Goal: Task Accomplishment & Management: Manage account settings

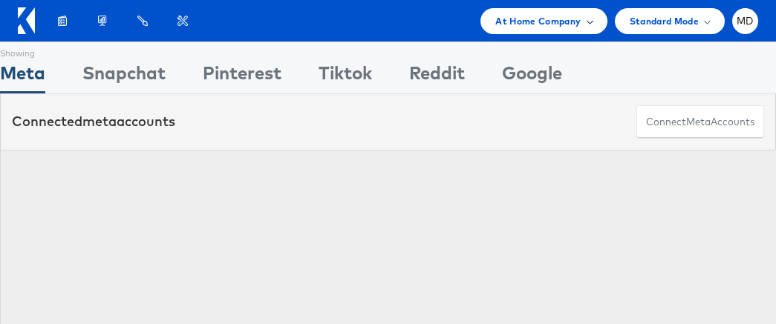
click at [579, 30] on div "At Home Company" at bounding box center [543, 21] width 126 height 26
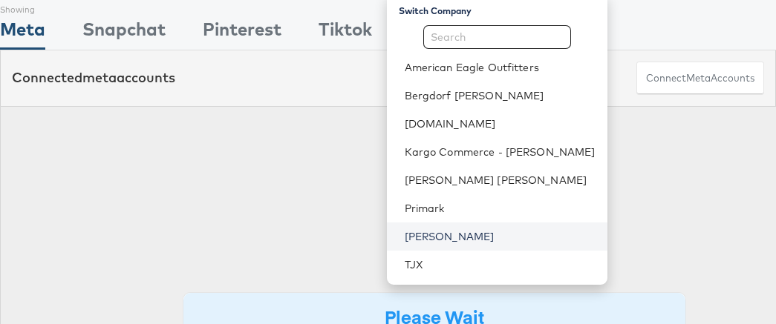
scroll to position [56, 0]
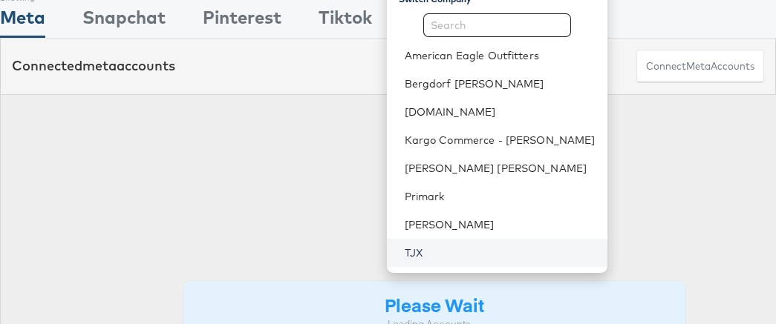
click at [462, 252] on link "TJX" at bounding box center [499, 253] width 191 height 15
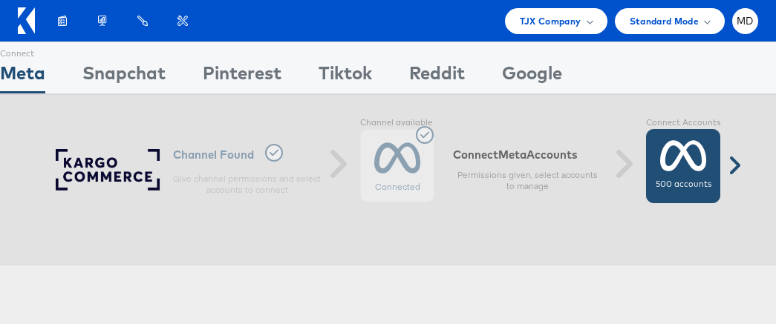
click at [672, 164] on icon at bounding box center [683, 155] width 47 height 37
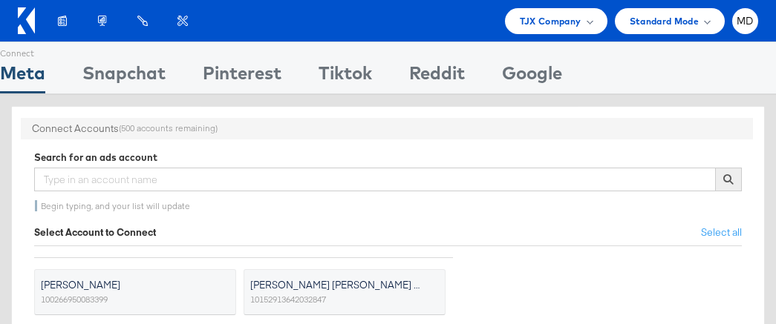
click at [28, 26] on icon at bounding box center [26, 20] width 17 height 27
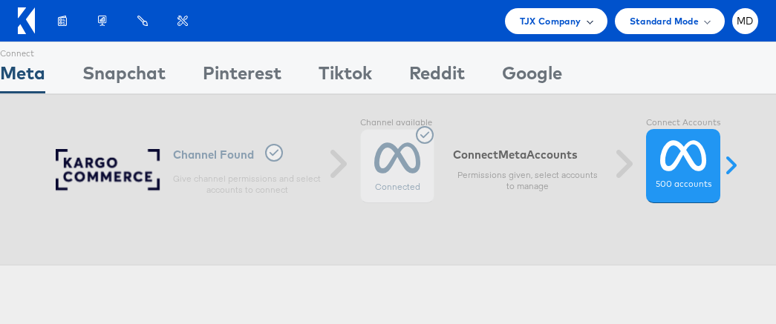
click at [532, 21] on span "TJX Company" at bounding box center [551, 21] width 62 height 16
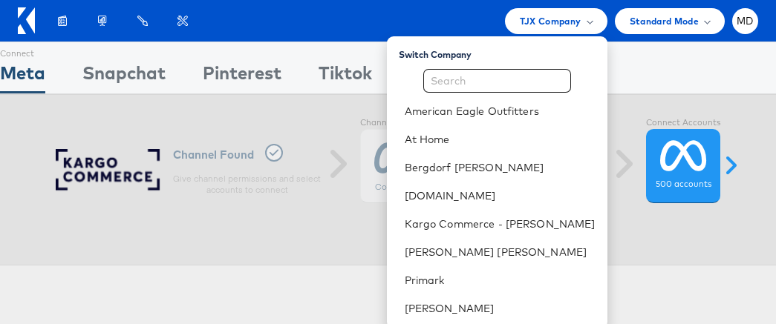
click at [238, 104] on div "Connect Accounts (500 accounts remaining) Search for an ads account Begin typin…" at bounding box center [388, 179] width 776 height 171
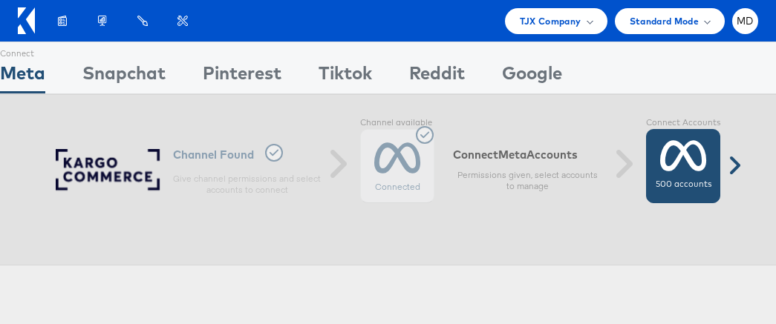
click at [671, 168] on icon at bounding box center [683, 155] width 47 height 37
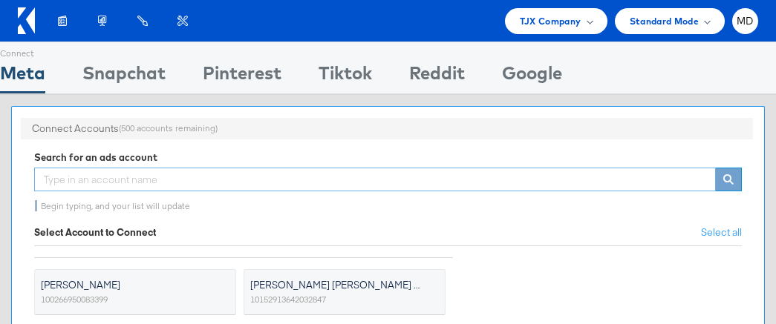
click at [243, 178] on input "text" at bounding box center [374, 180] width 681 height 24
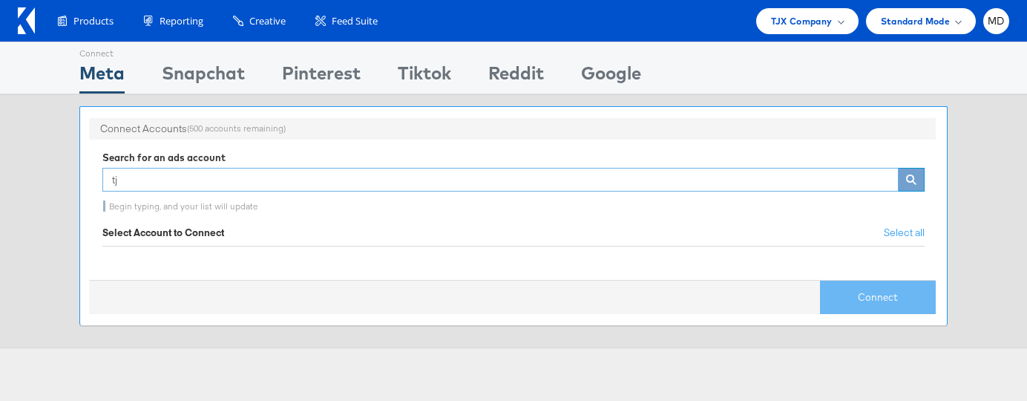
type input "t"
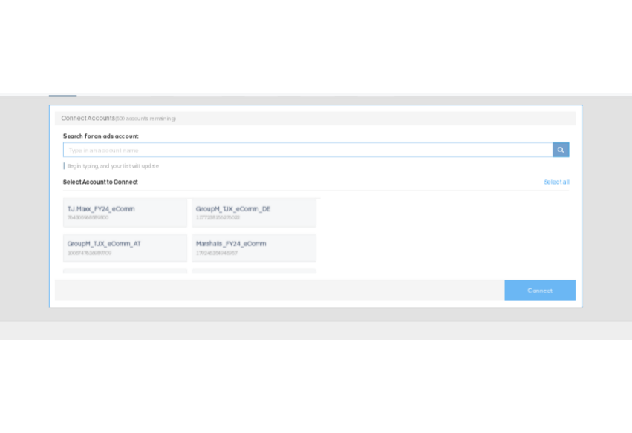
scroll to position [246, 0]
